Goal: Task Accomplishment & Management: Manage account settings

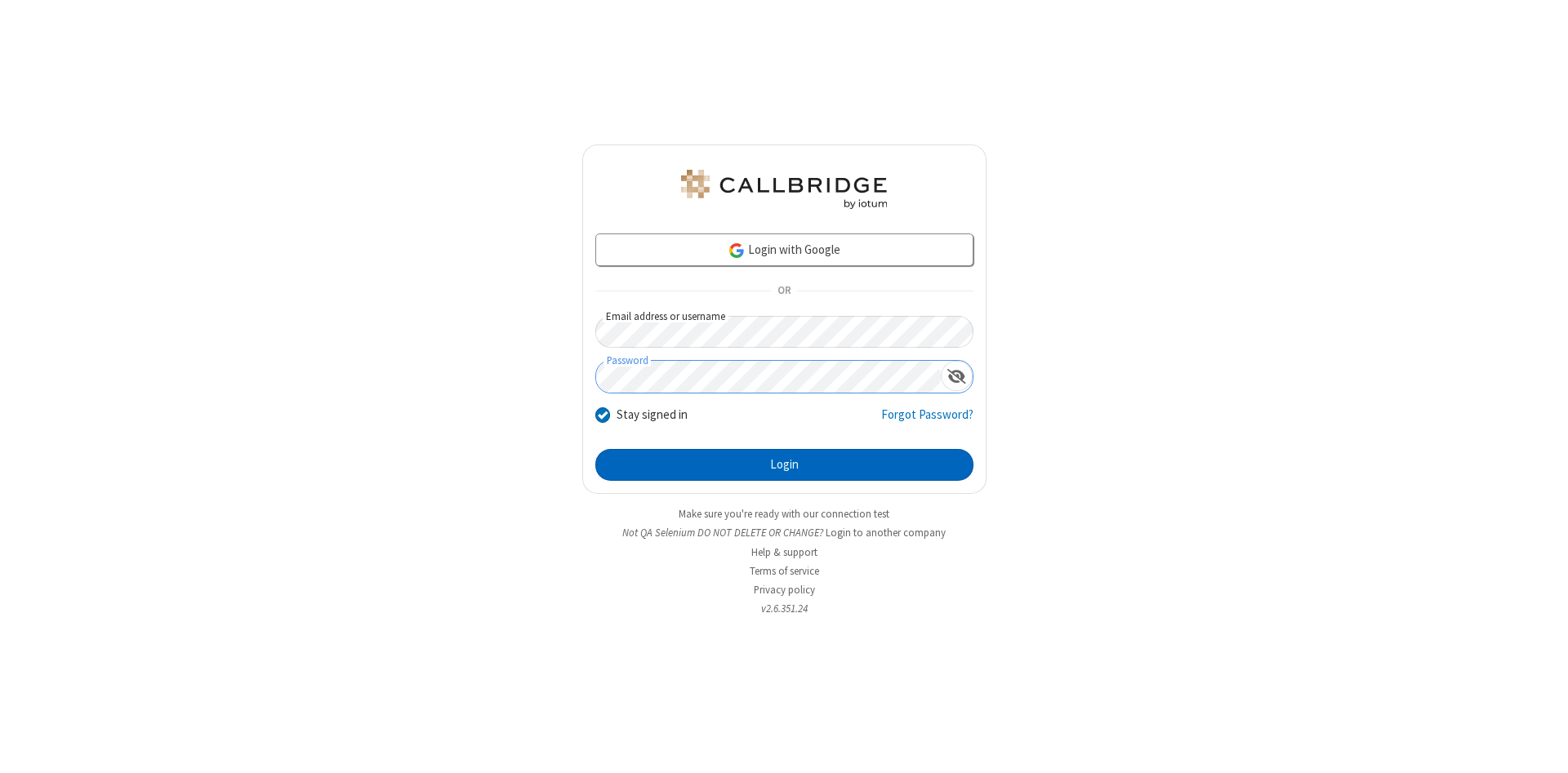
click at [784, 465] on button "Login" at bounding box center [784, 465] width 378 height 33
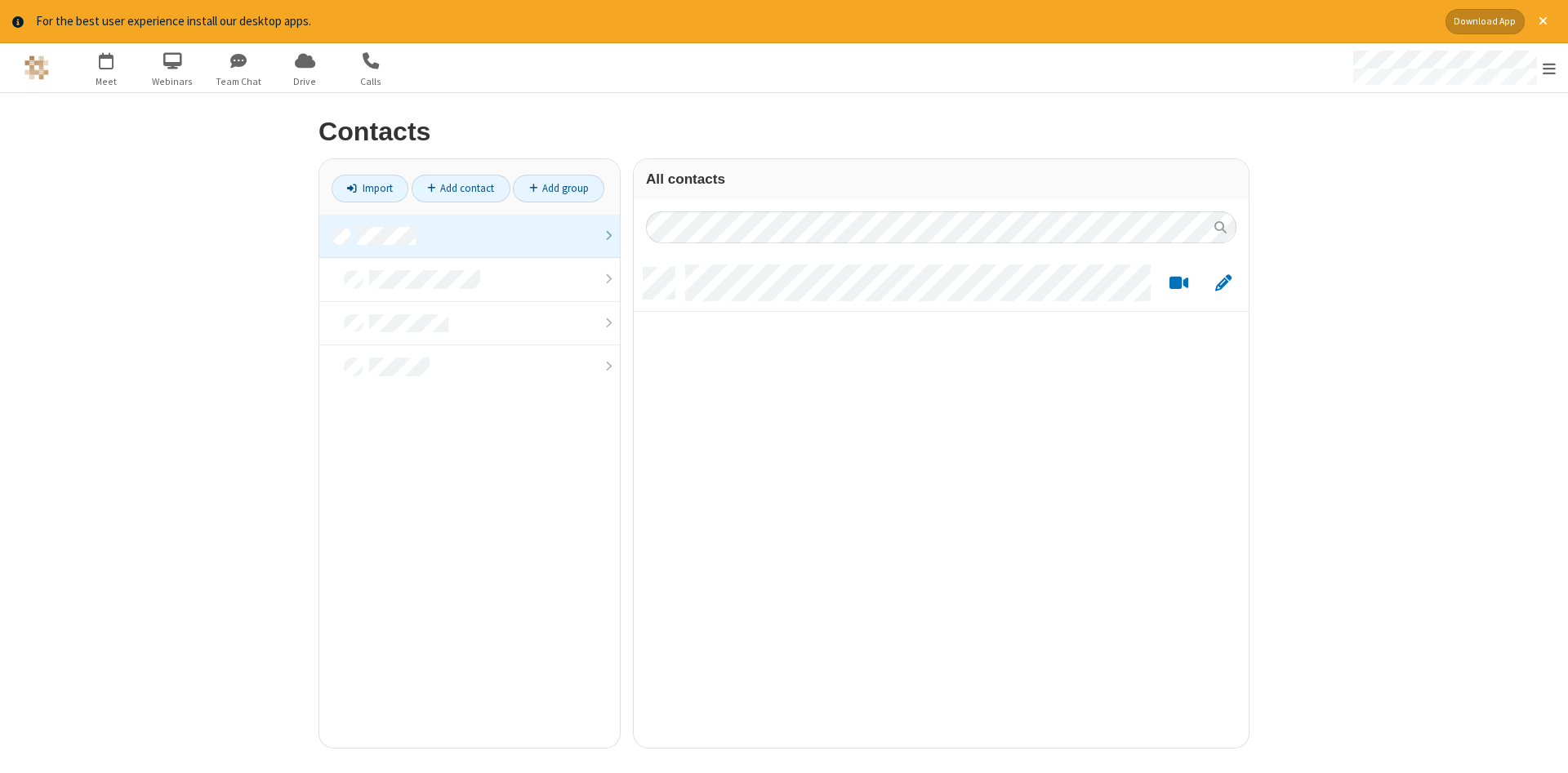
click at [470, 236] on link at bounding box center [469, 237] width 300 height 44
click at [460, 188] on link "Add contact" at bounding box center [460, 188] width 99 height 28
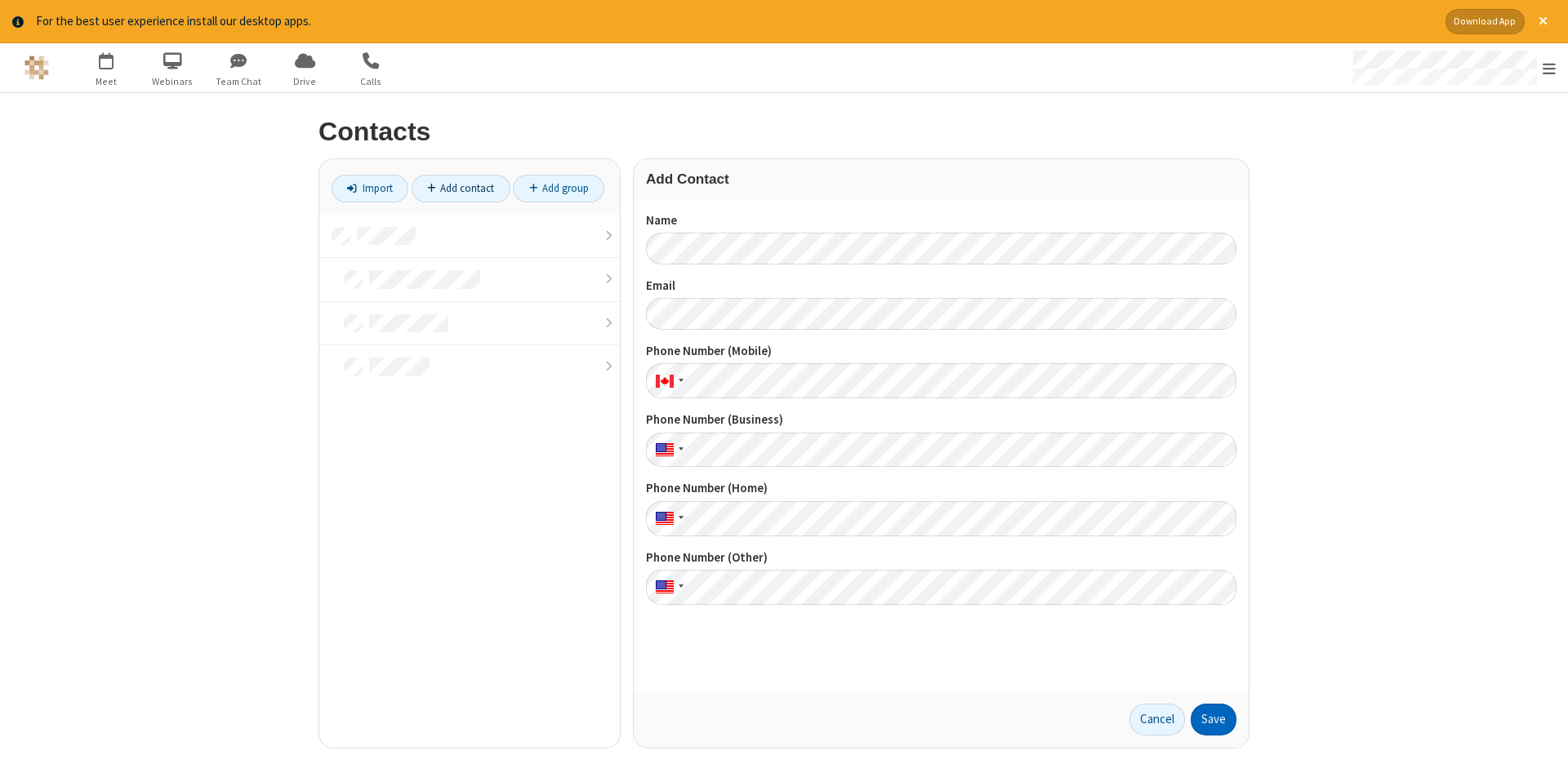
click at [1213, 719] on button "Save" at bounding box center [1213, 720] width 46 height 33
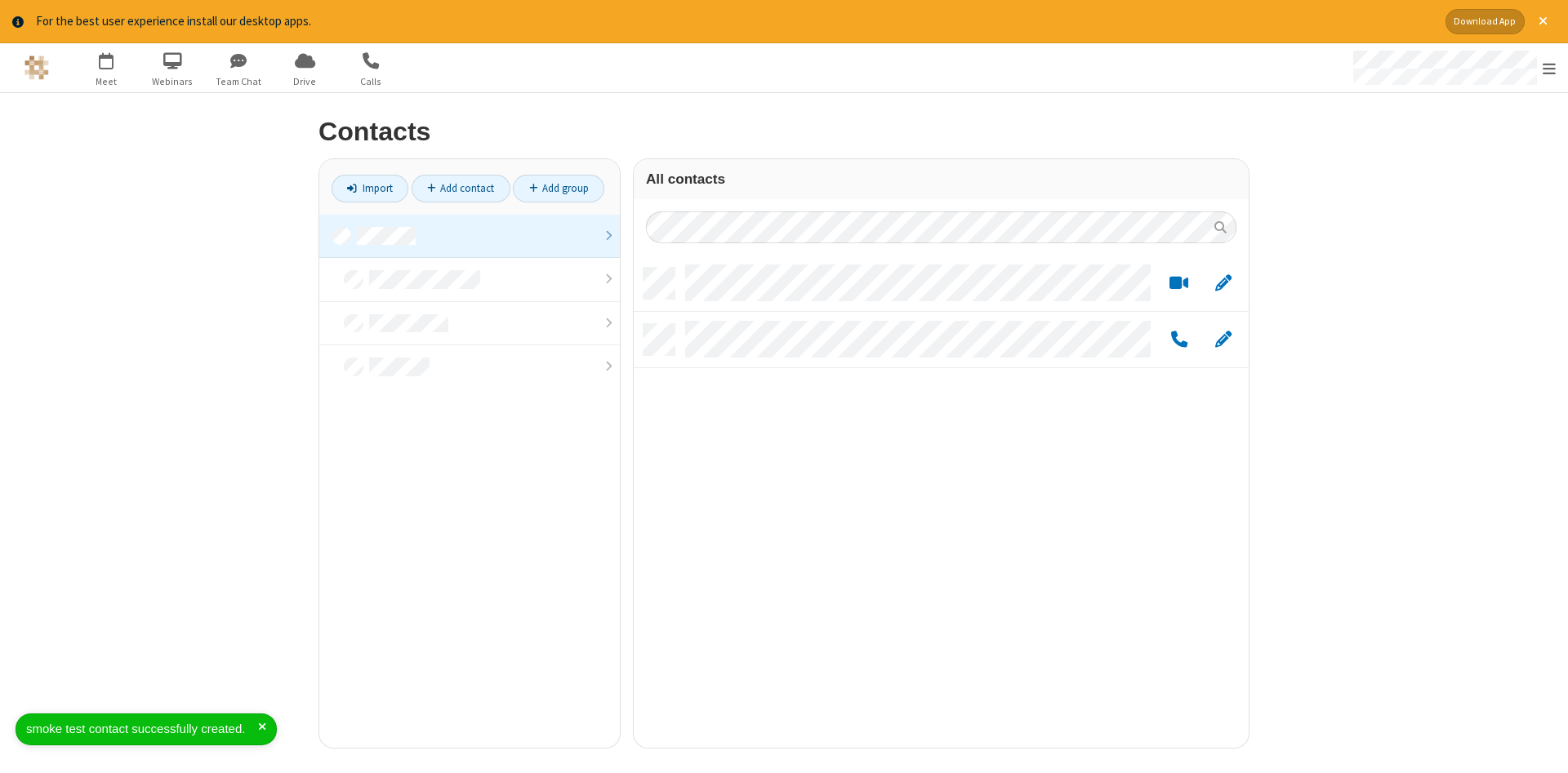
scroll to position [492, 615]
click at [460, 188] on link "Add contact" at bounding box center [460, 188] width 99 height 28
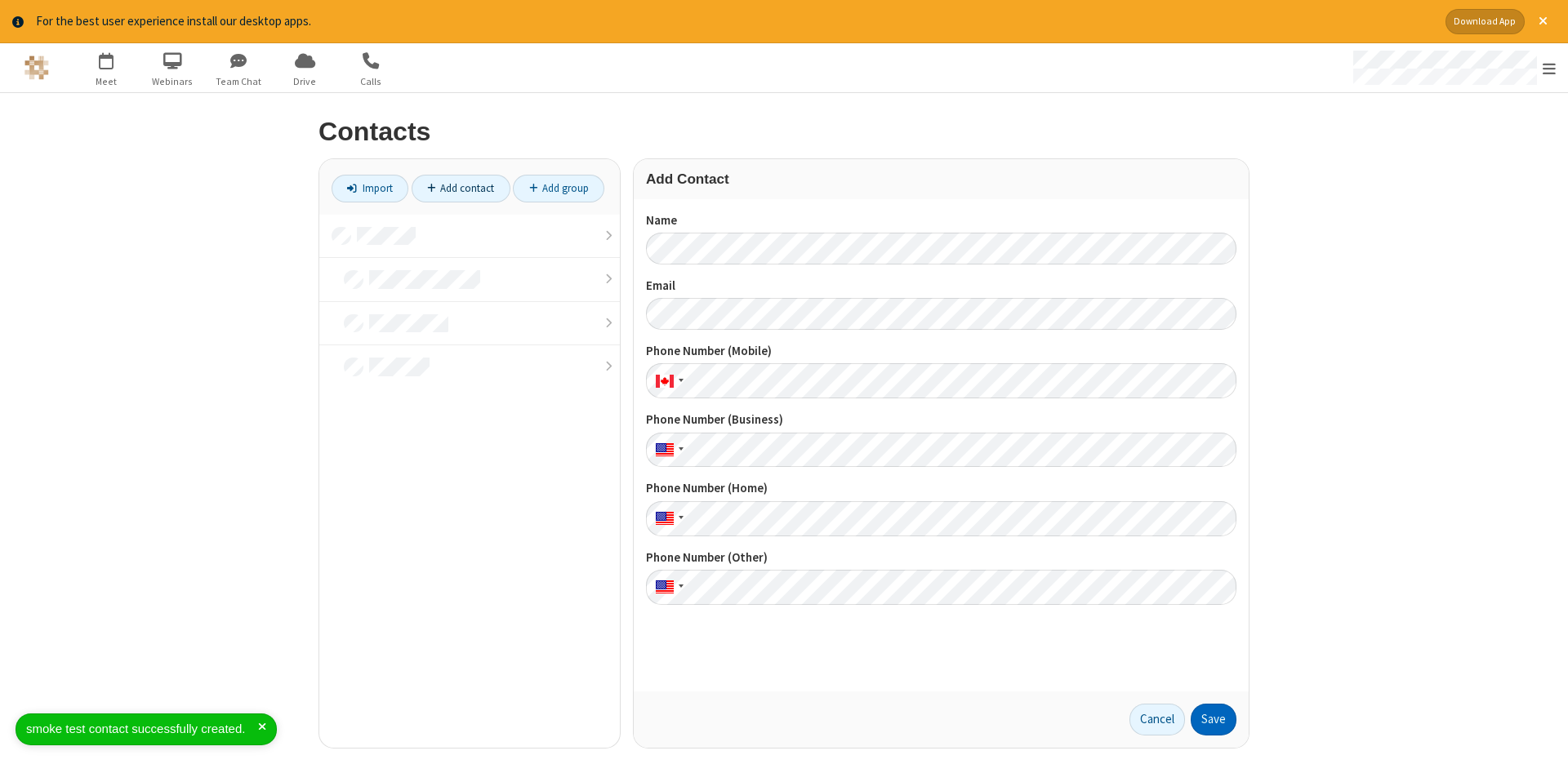
click at [1213, 719] on button "Save" at bounding box center [1213, 720] width 46 height 33
